Goal: Entertainment & Leisure: Browse casually

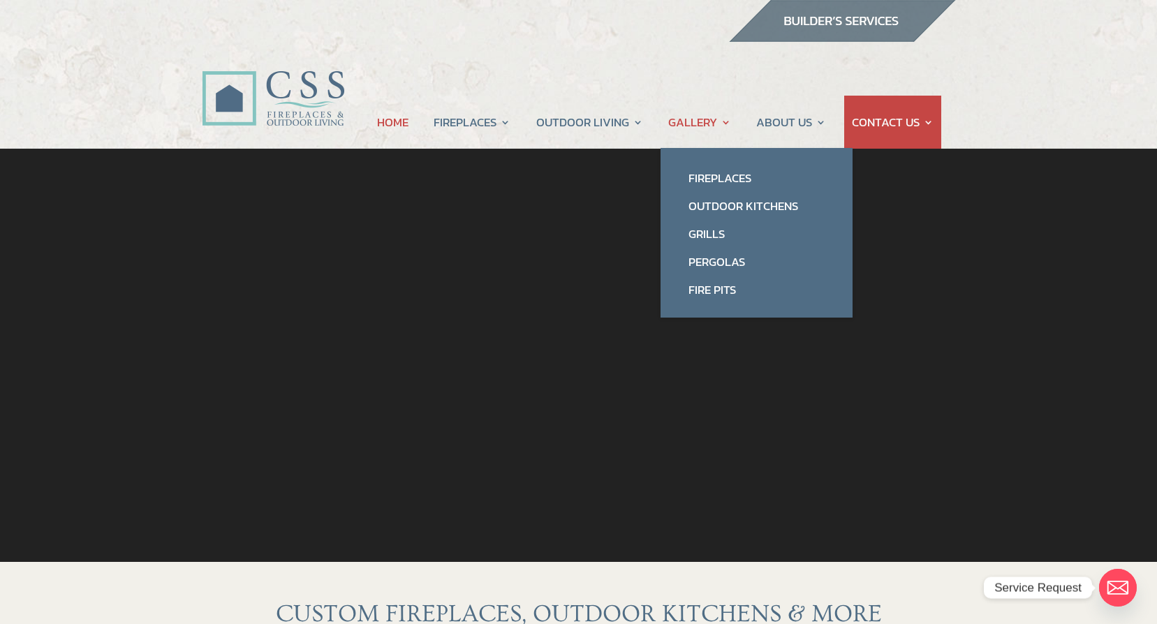
click at [692, 126] on link "GALLERY" at bounding box center [699, 122] width 63 height 53
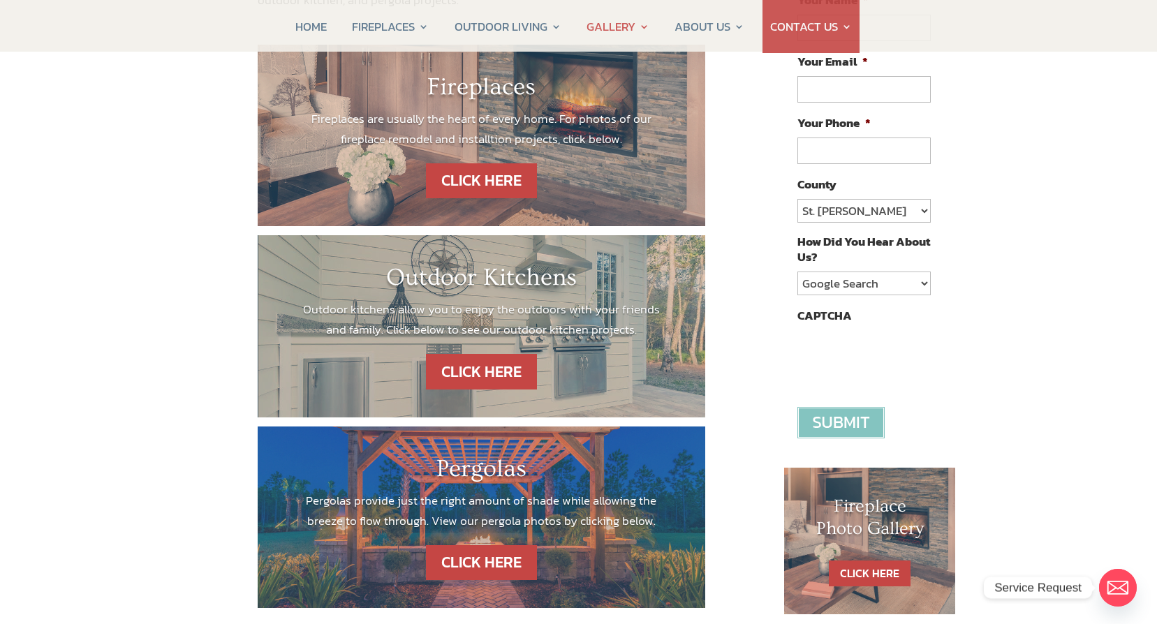
scroll to position [279, 0]
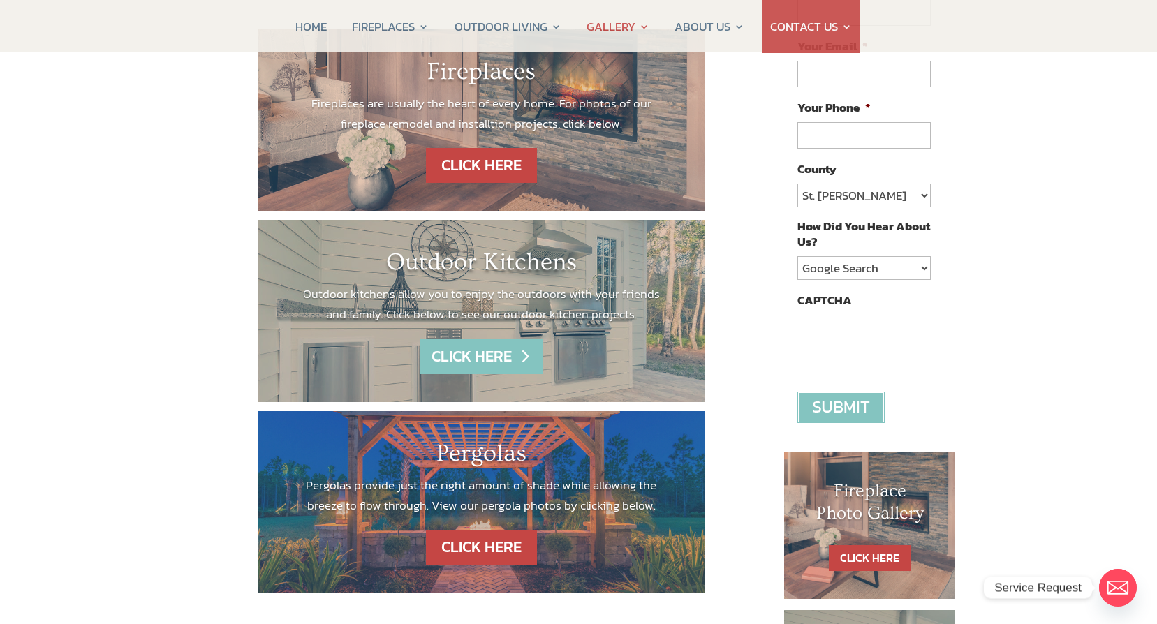
click at [499, 355] on link "CLICK HERE" at bounding box center [481, 357] width 122 height 36
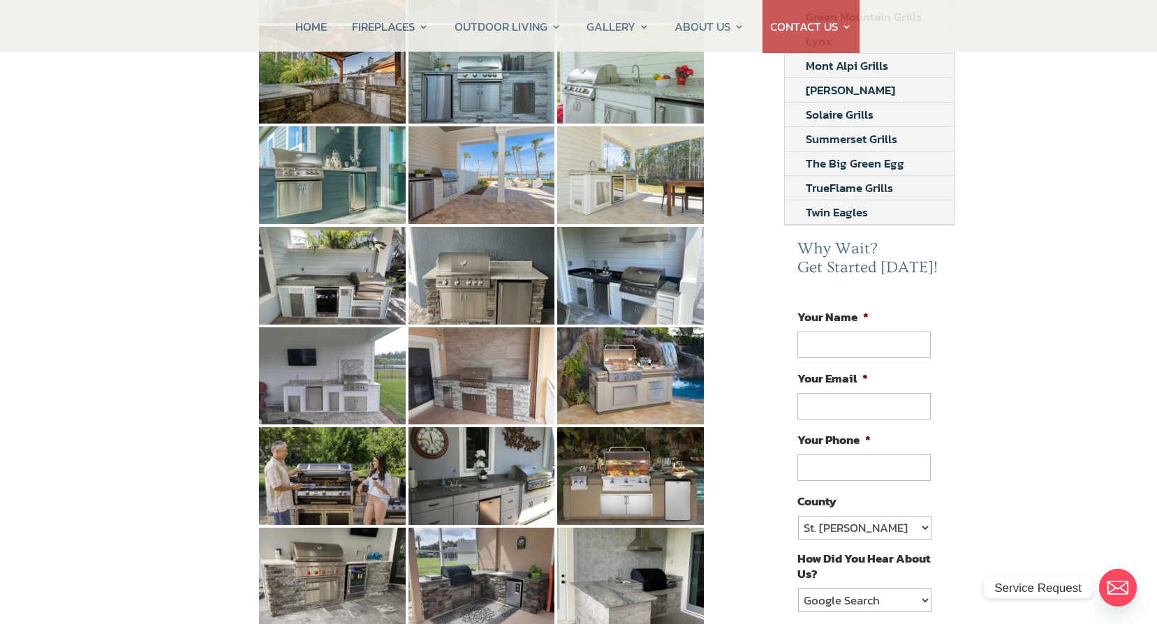
scroll to position [559, 0]
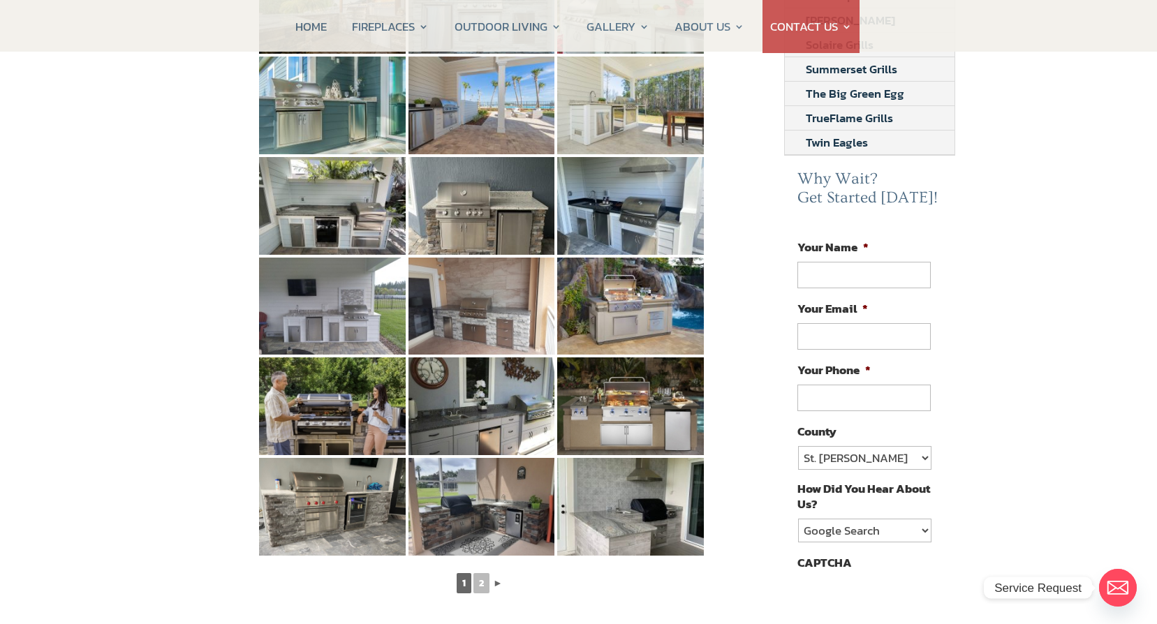
click at [496, 575] on link "►" at bounding box center [498, 583] width 13 height 17
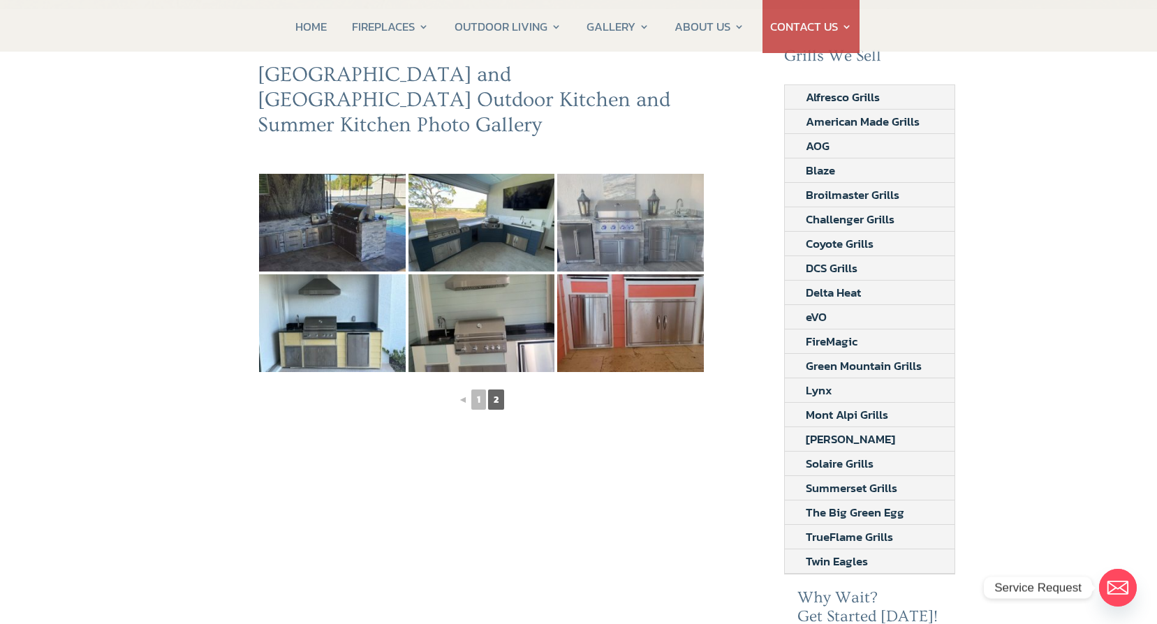
scroll to position [0, 0]
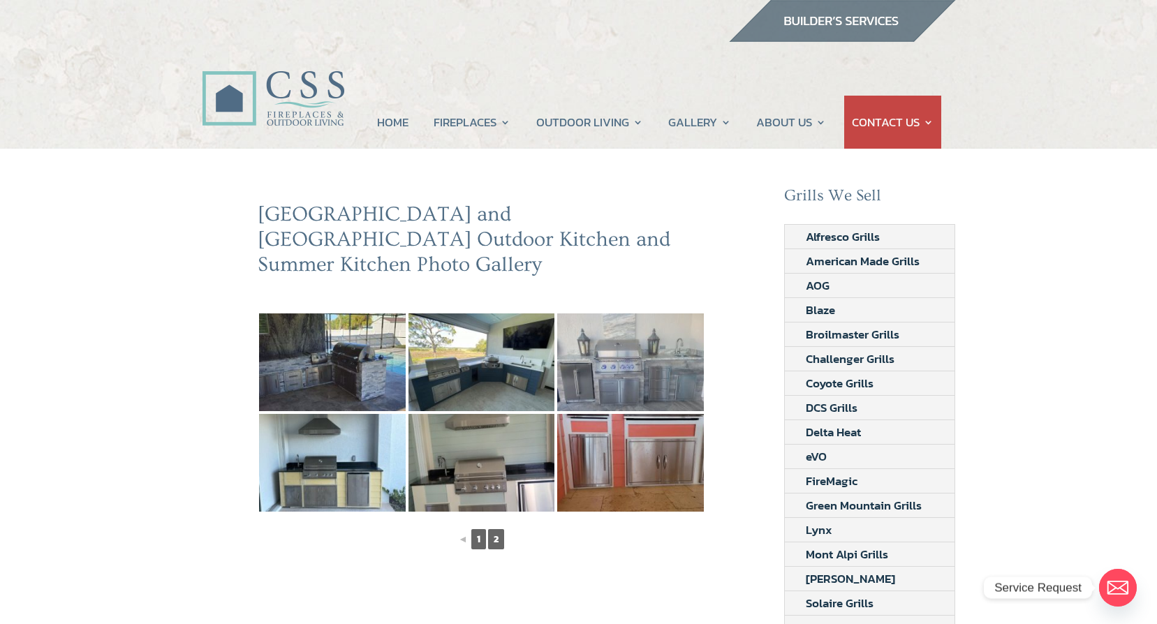
click at [477, 529] on link "1" at bounding box center [478, 539] width 15 height 20
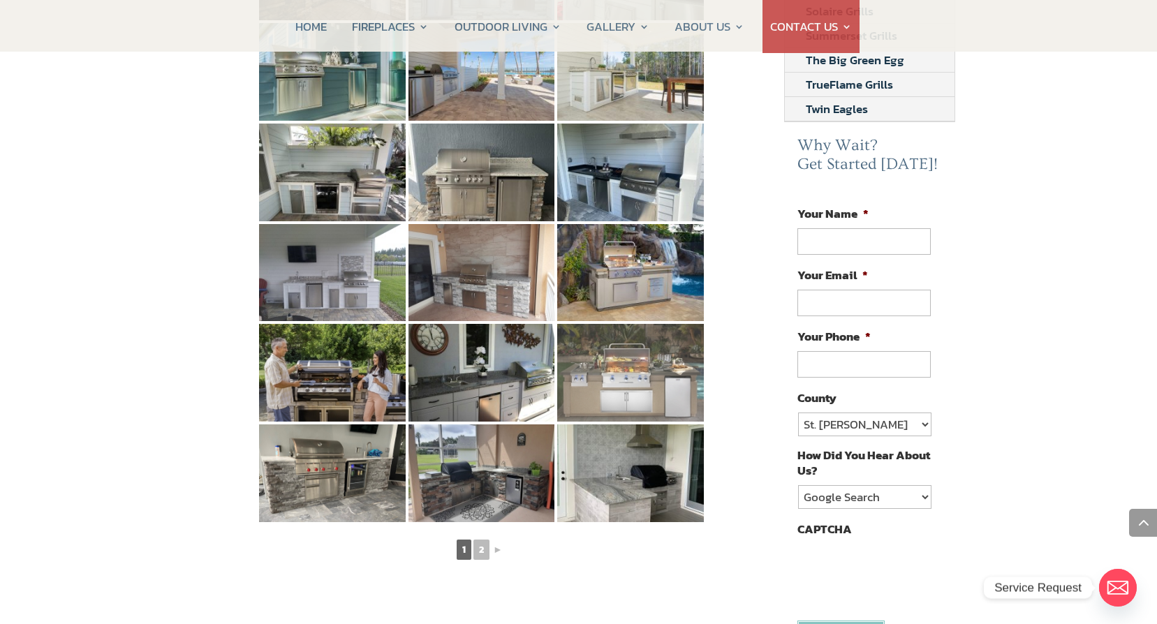
scroll to position [629, 0]
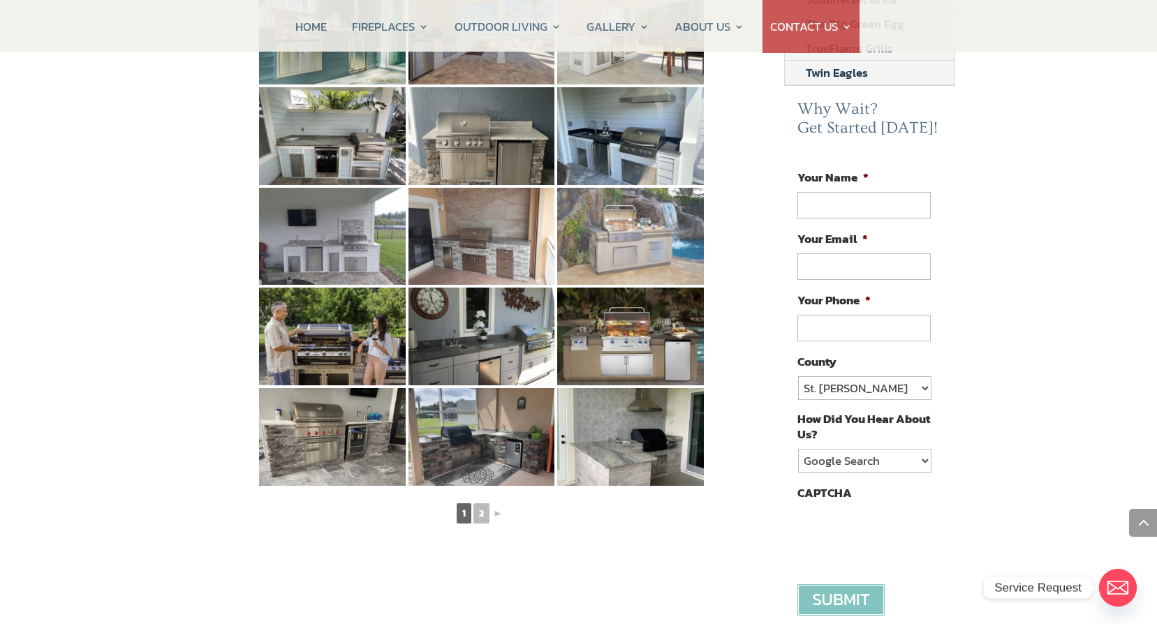
click at [601, 225] on img at bounding box center [630, 237] width 147 height 98
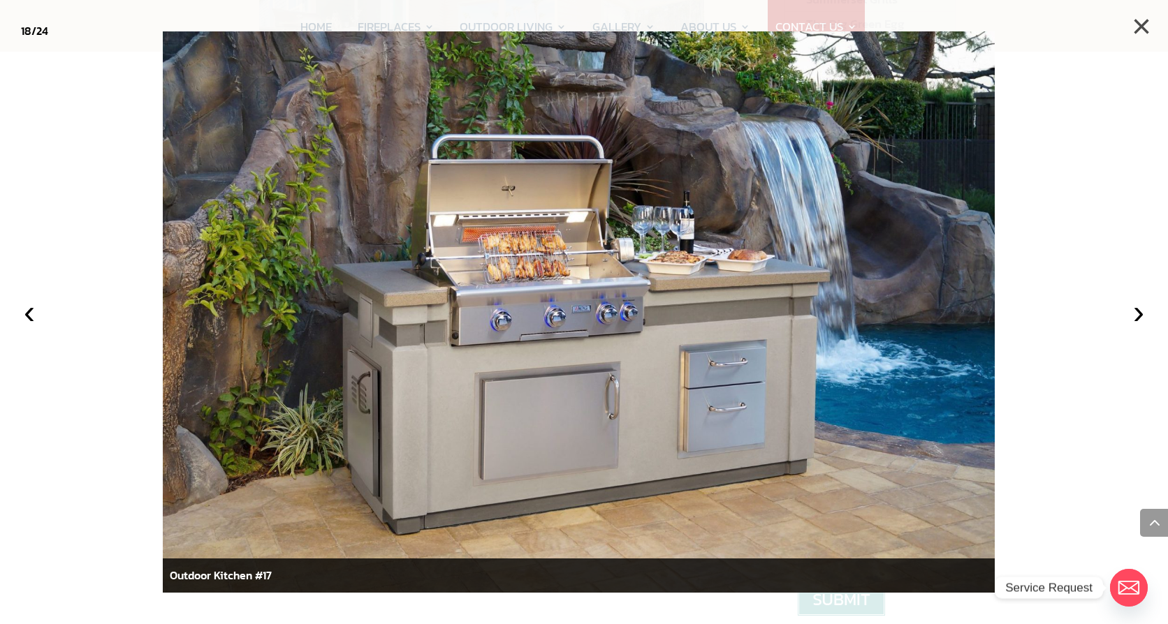
click at [1143, 18] on button "×" at bounding box center [1141, 26] width 31 height 31
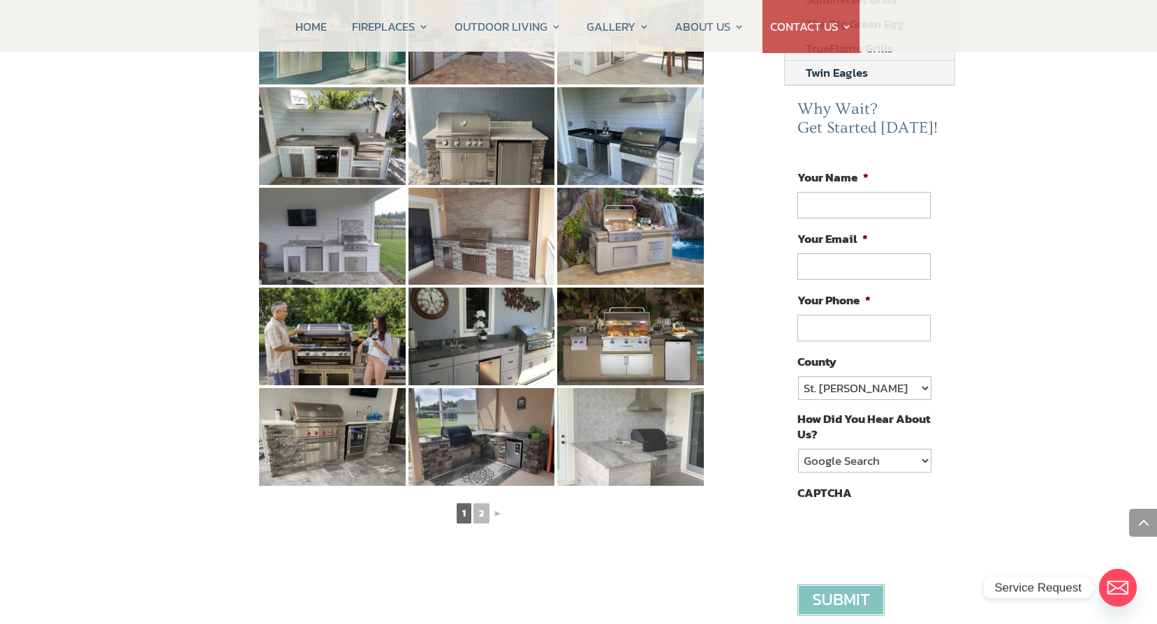
click at [582, 415] on img at bounding box center [630, 437] width 147 height 98
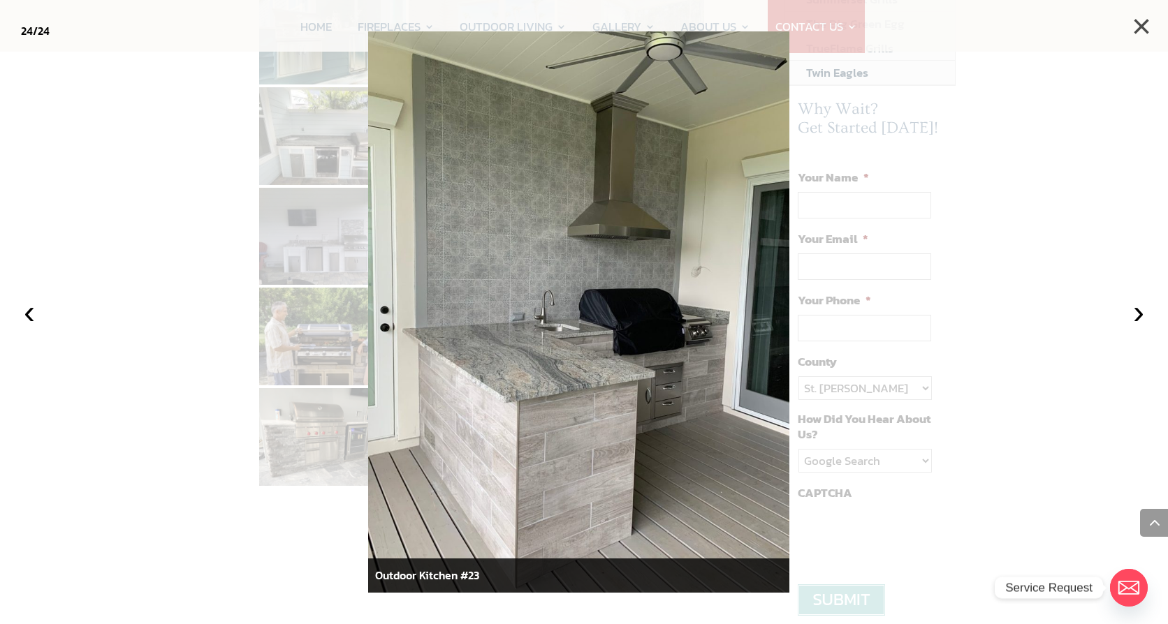
click at [1136, 18] on button "×" at bounding box center [1141, 26] width 31 height 31
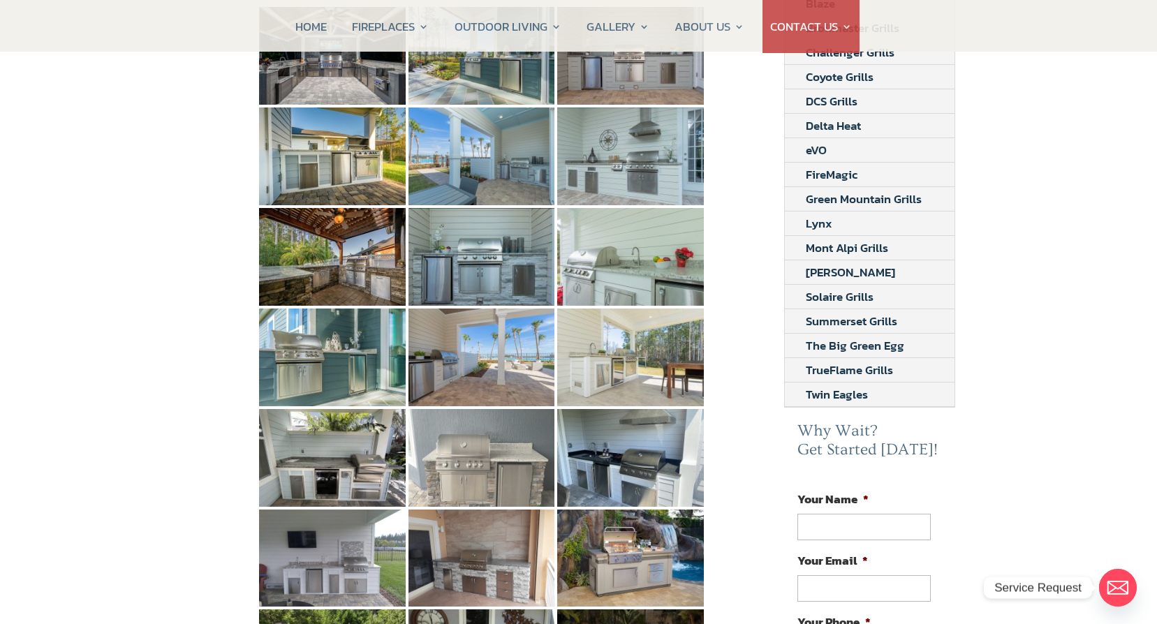
scroll to position [279, 0]
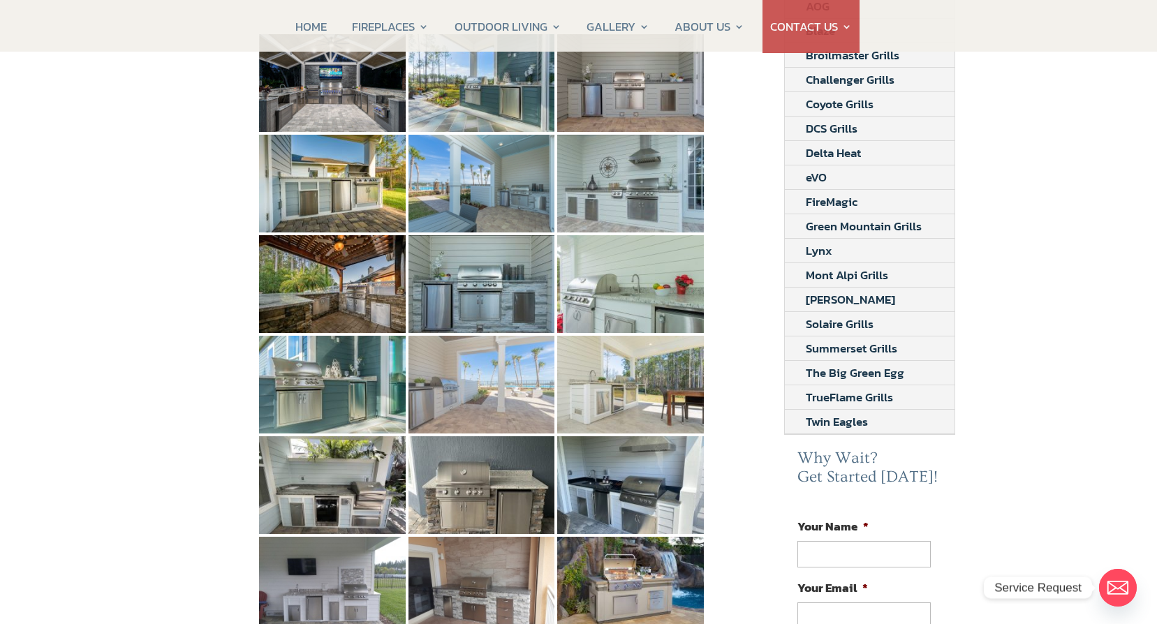
click at [492, 365] on img at bounding box center [482, 385] width 147 height 98
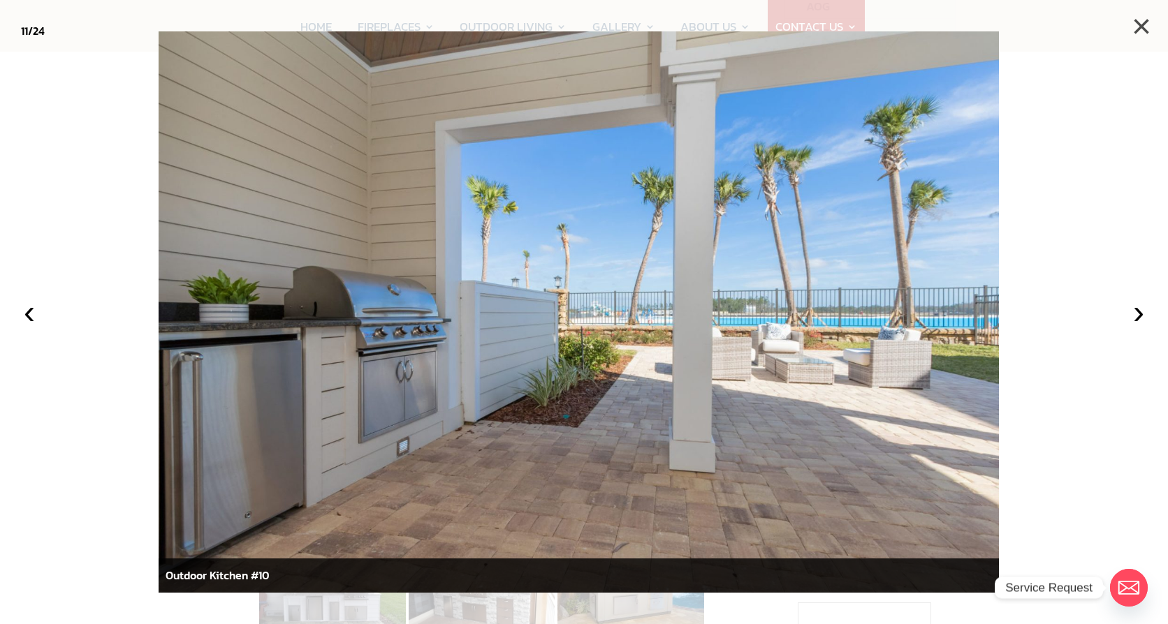
click at [1149, 17] on button "×" at bounding box center [1141, 26] width 31 height 31
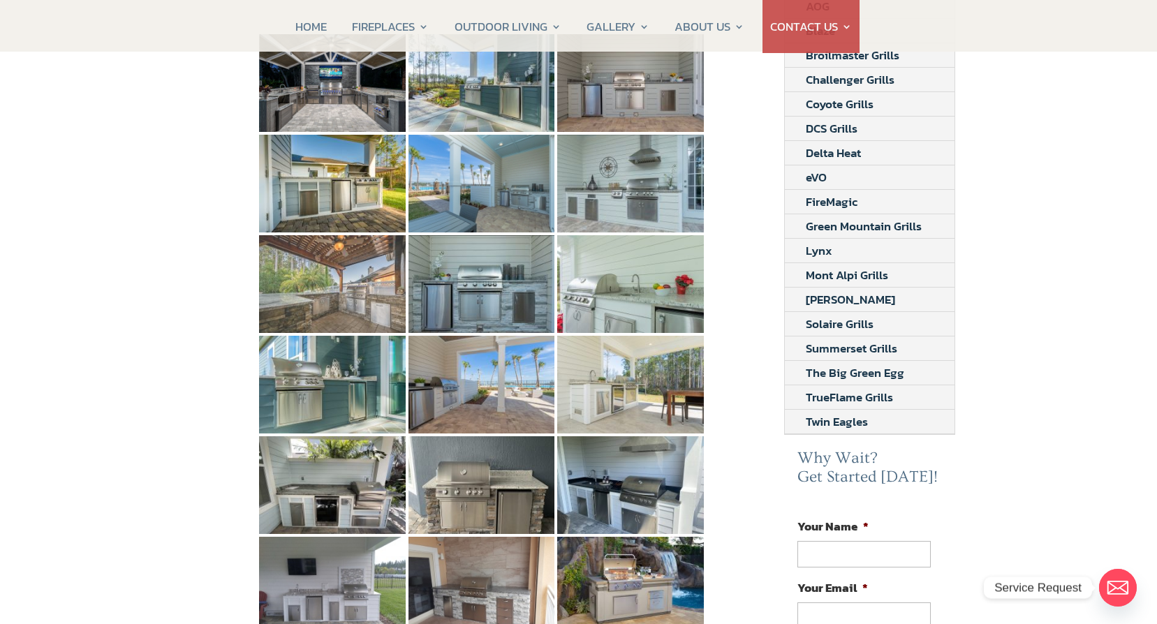
click at [343, 274] on img at bounding box center [332, 284] width 147 height 98
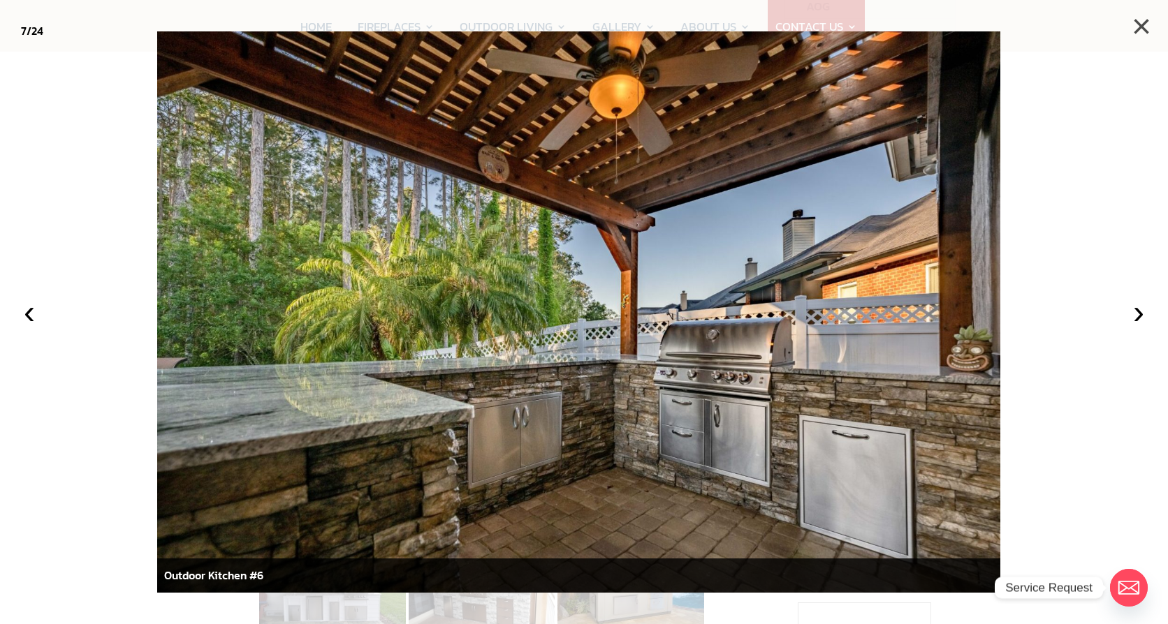
click at [1146, 26] on button "×" at bounding box center [1141, 26] width 31 height 31
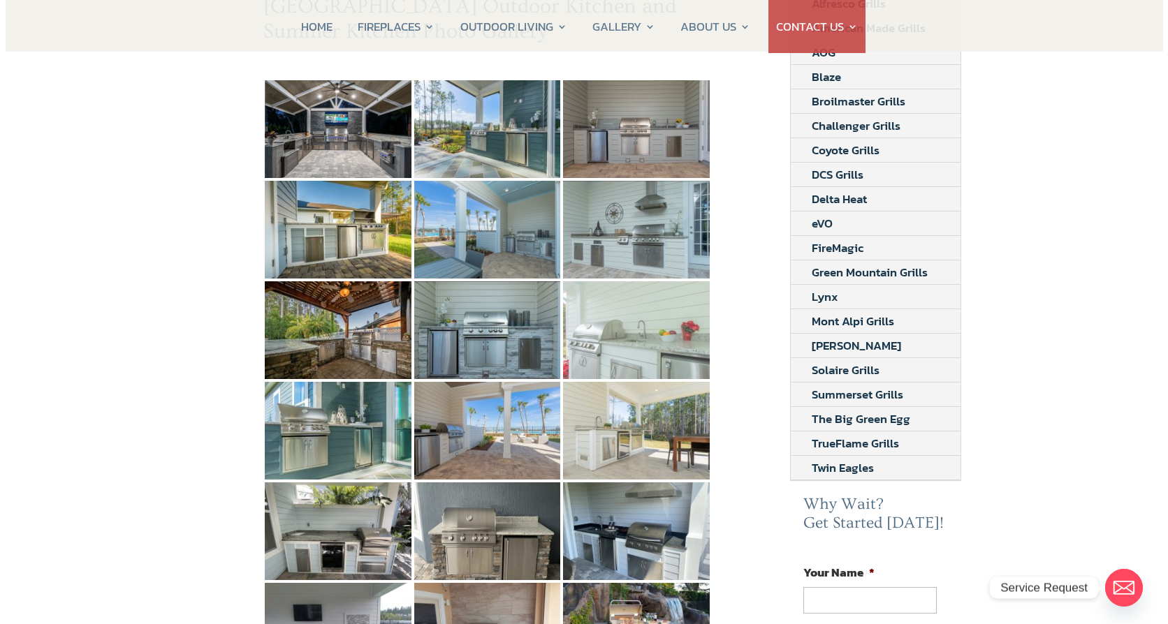
scroll to position [210, 0]
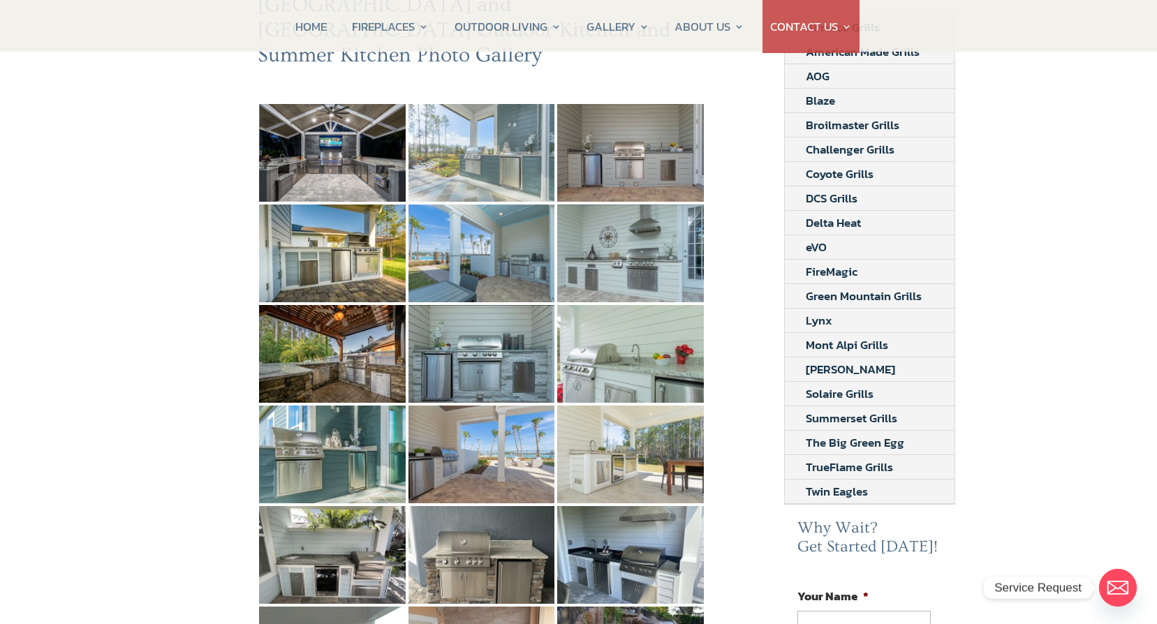
click at [496, 153] on img at bounding box center [482, 153] width 147 height 98
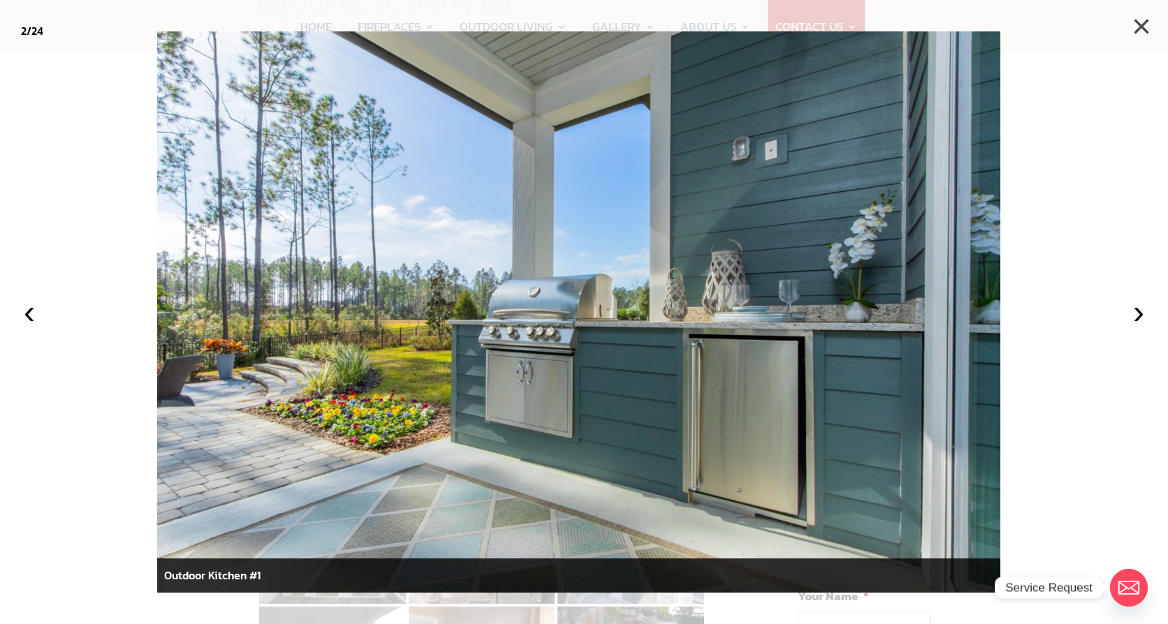
click at [1143, 25] on button "×" at bounding box center [1141, 26] width 31 height 31
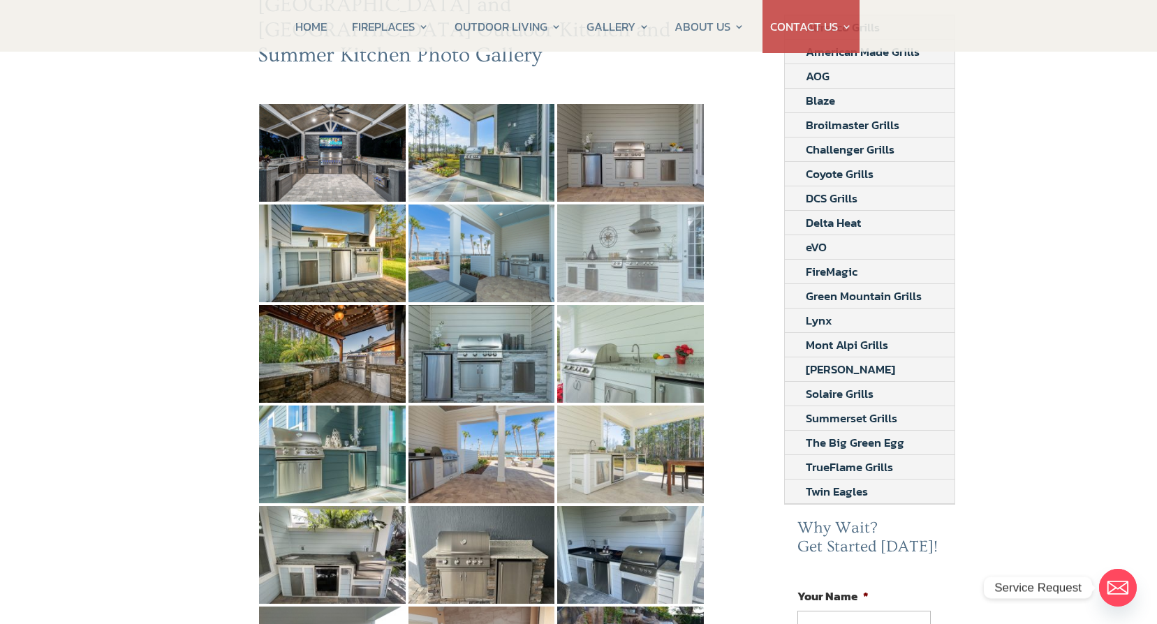
click at [682, 230] on img at bounding box center [630, 254] width 147 height 98
